Goal: Task Accomplishment & Management: Use online tool/utility

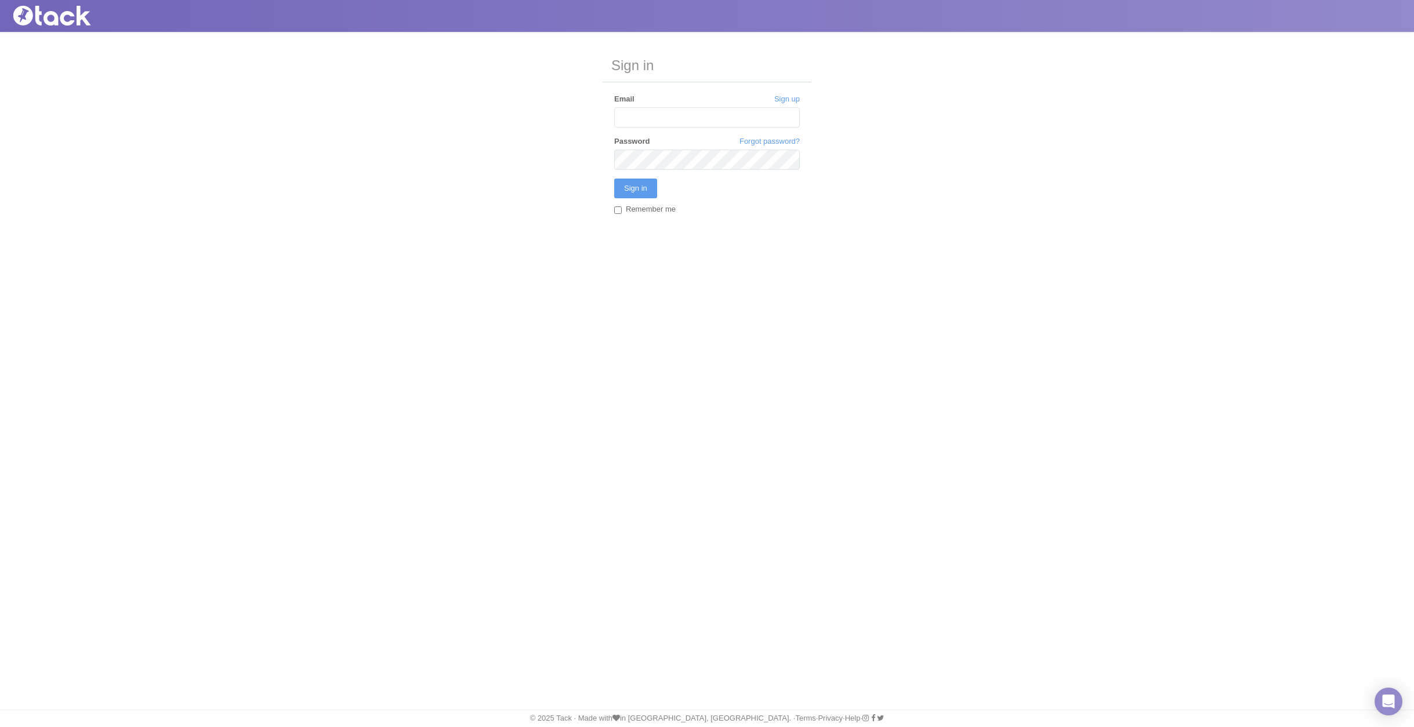
type input "[EMAIL_ADDRESS][DOMAIN_NAME]"
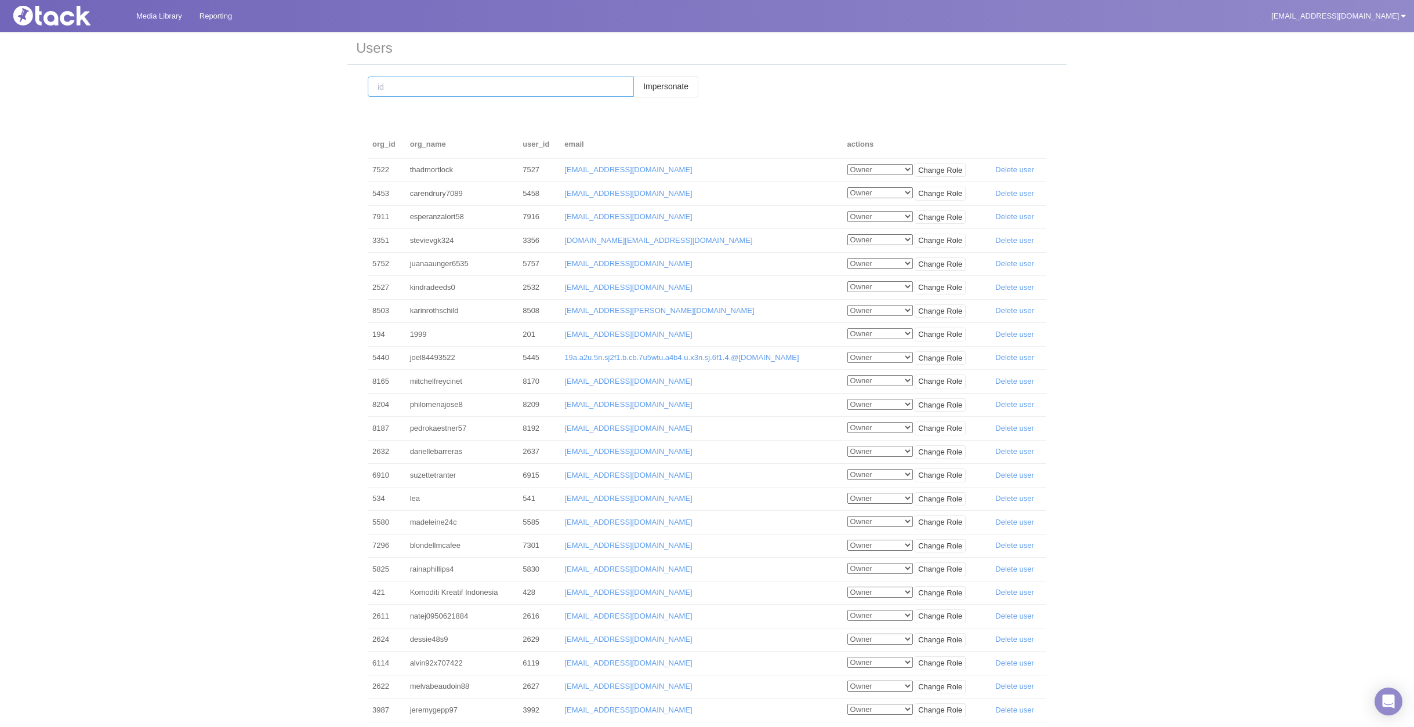
click at [449, 83] on input "number" at bounding box center [501, 87] width 266 height 20
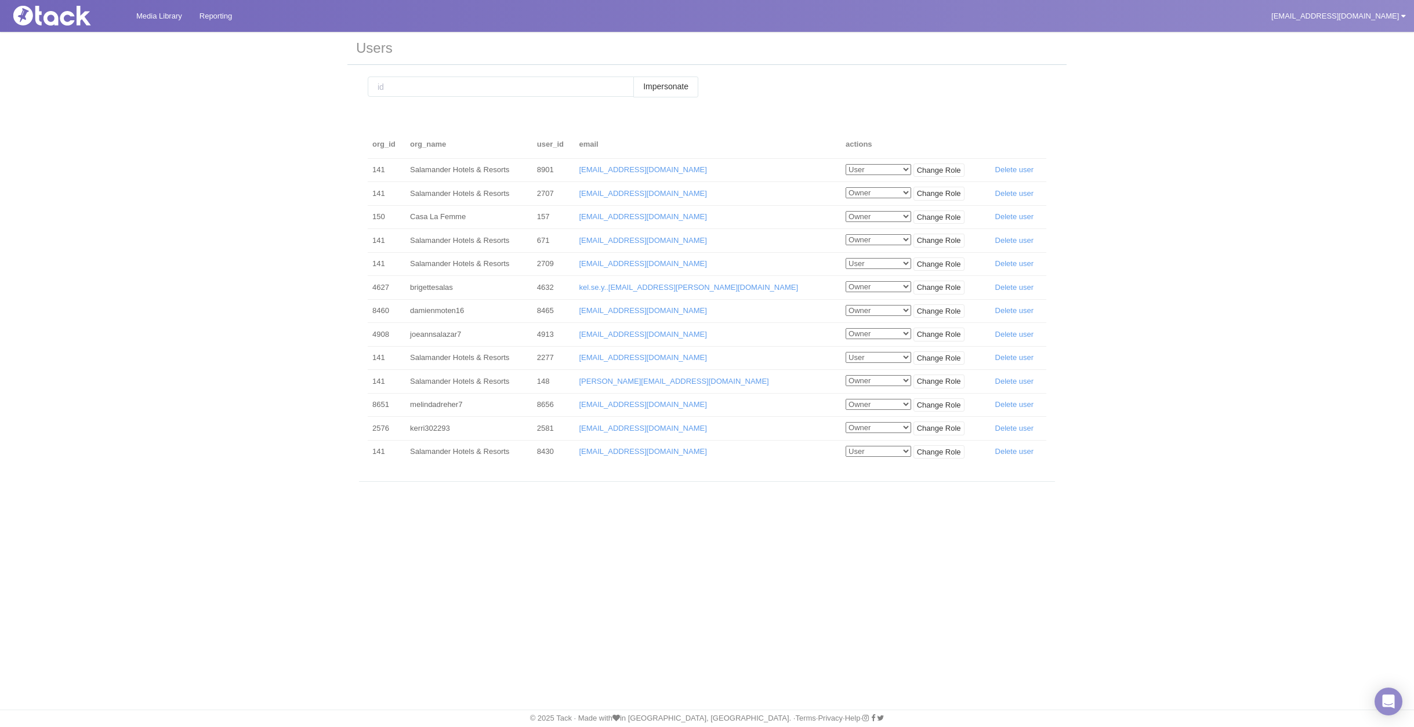
click at [575, 197] on td "2707" at bounding box center [553, 194] width 42 height 24
copy td "2707"
click at [455, 81] on input "number" at bounding box center [501, 87] width 266 height 20
paste input "2707"
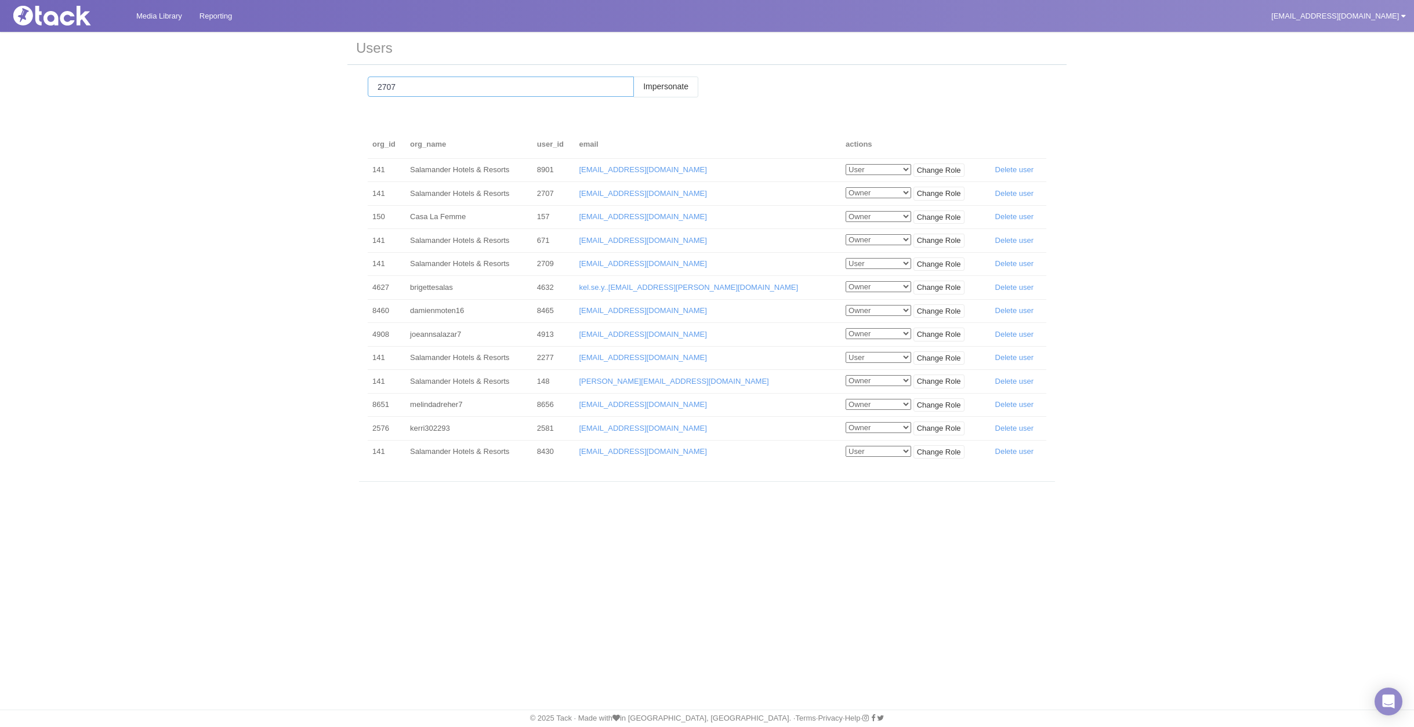
type input "2707"
click at [633, 77] on input "Impersonate" at bounding box center [665, 87] width 65 height 20
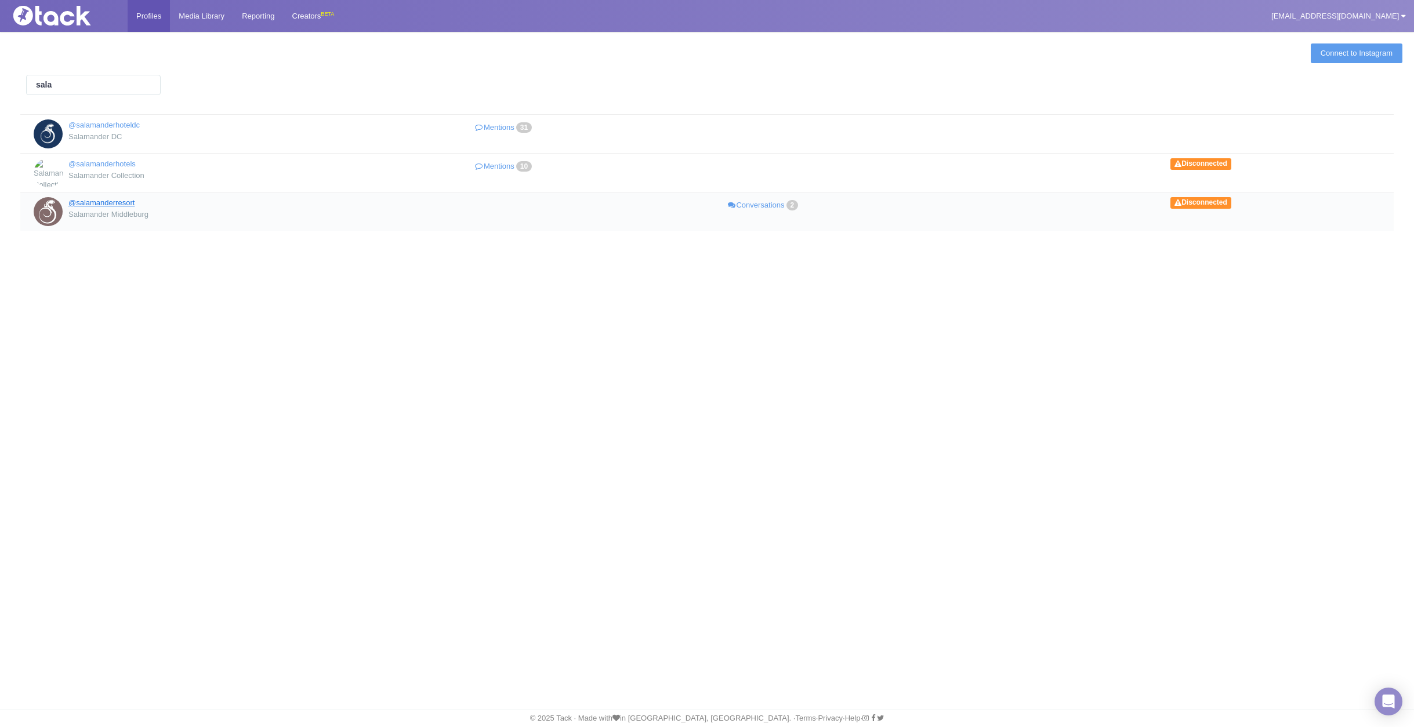
type input "sala"
click at [92, 204] on link "@salamanderresort" at bounding box center [101, 202] width 66 height 9
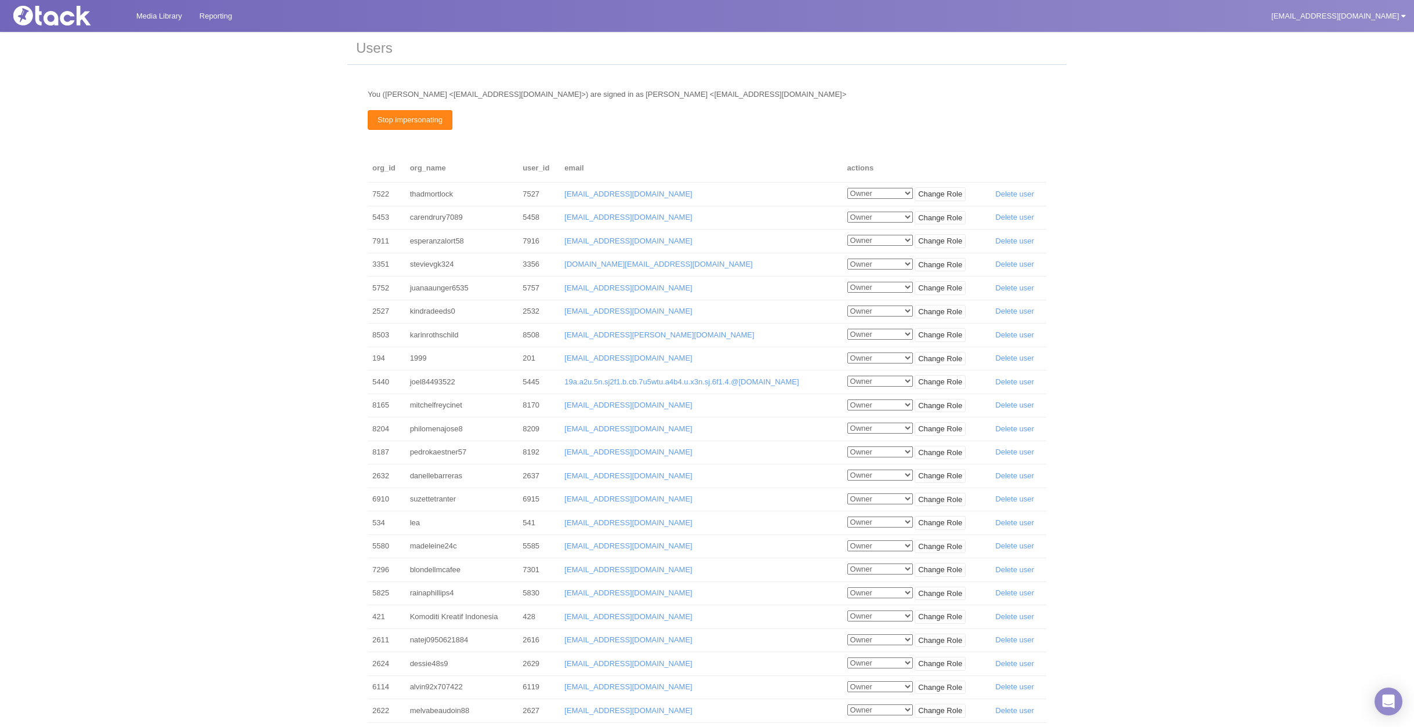
click at [386, 125] on link "Stop impersonating" at bounding box center [410, 120] width 85 height 20
